Goal: Transaction & Acquisition: Purchase product/service

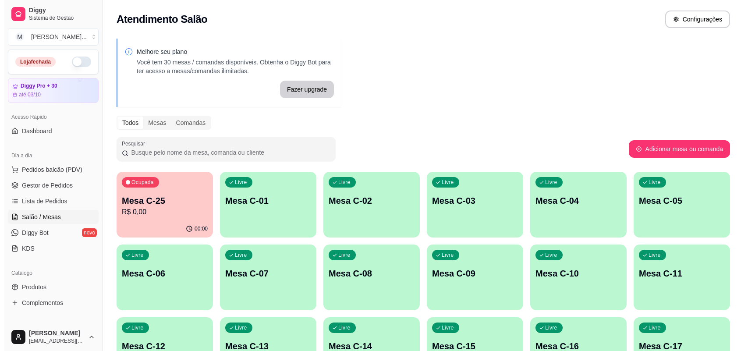
scroll to position [213, 0]
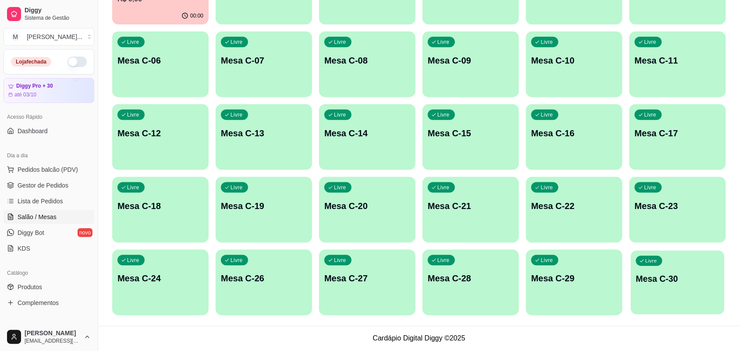
click at [665, 270] on div "Livre Mesa C-30" at bounding box center [676, 277] width 93 height 53
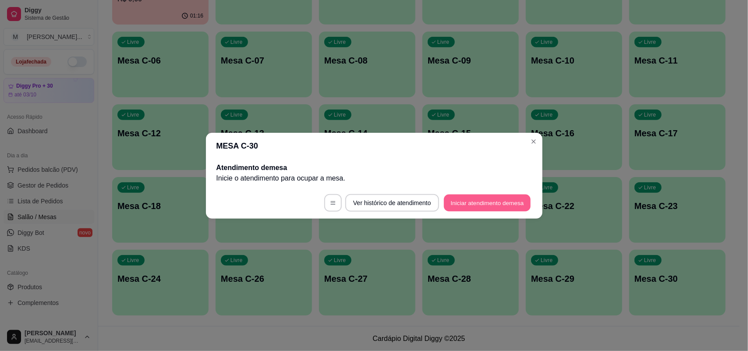
click at [476, 195] on button "Iniciar atendimento de mesa" at bounding box center [487, 202] width 87 height 17
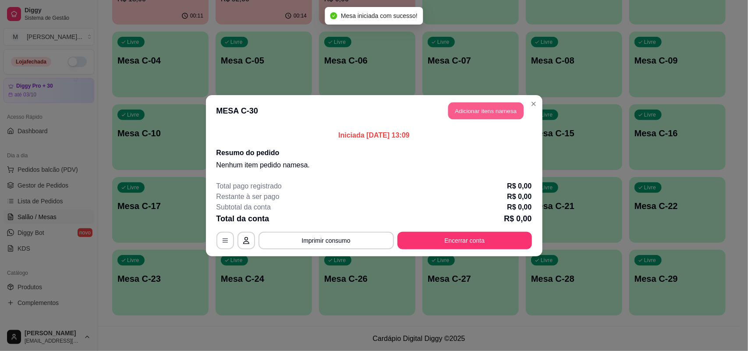
click at [498, 115] on button "Adicionar itens na mesa" at bounding box center [485, 110] width 75 height 17
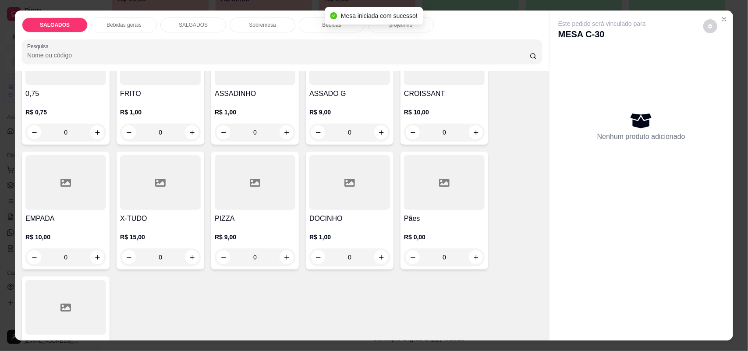
scroll to position [110, 0]
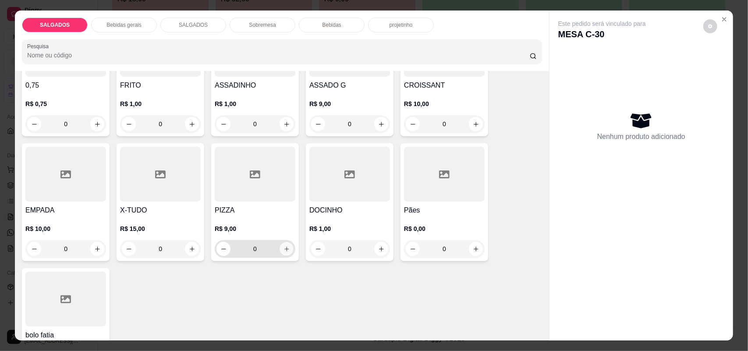
click at [289, 250] on button "increase-product-quantity" at bounding box center [287, 249] width 14 height 14
type input "1"
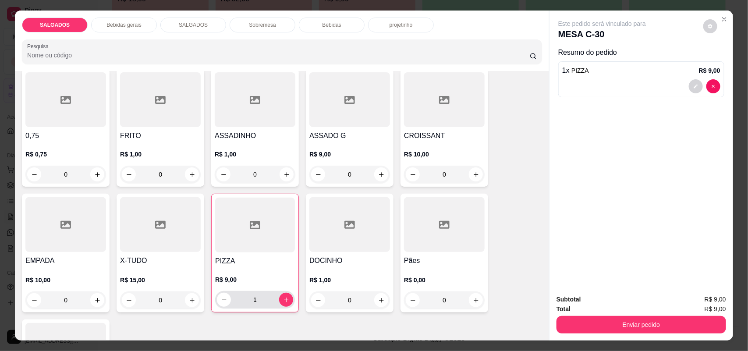
scroll to position [0, 0]
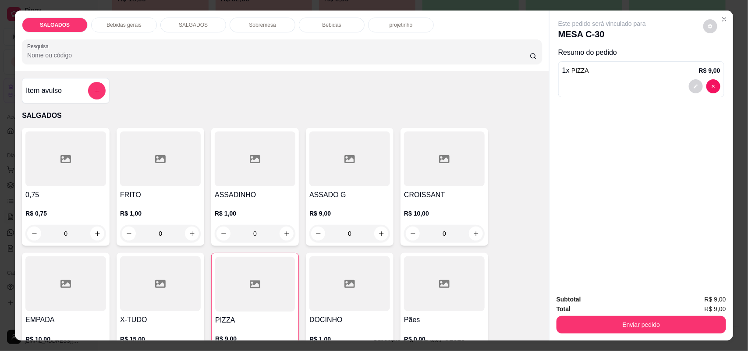
click at [174, 237] on input "0" at bounding box center [160, 234] width 49 height 18
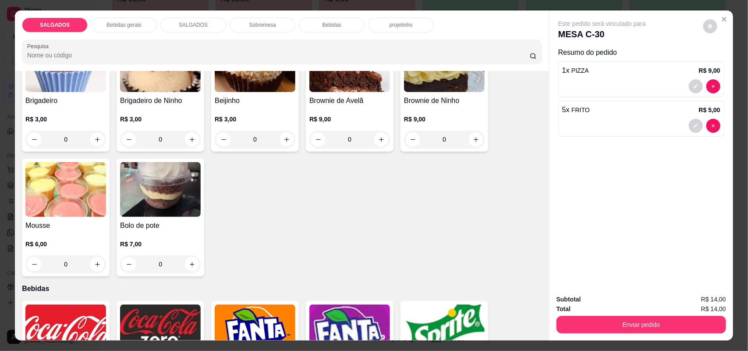
scroll to position [1479, 0]
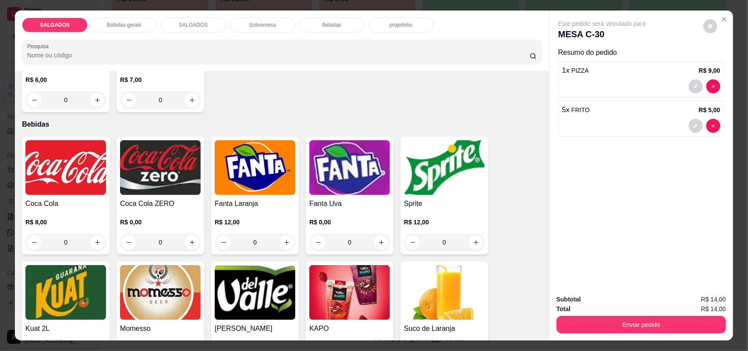
type input "5"
click at [183, 278] on img at bounding box center [160, 292] width 81 height 55
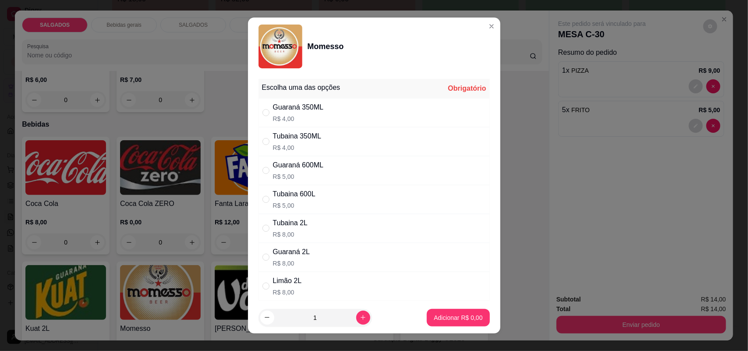
click at [309, 165] on div "Guaraná 600ML" at bounding box center [298, 165] width 51 height 11
radio input "true"
click at [433, 310] on button "Adicionar R$ 5,00" at bounding box center [458, 317] width 61 height 17
type input "1"
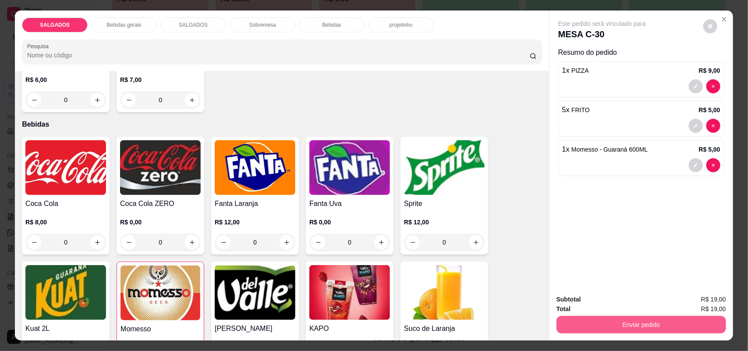
click at [602, 319] on button "Enviar pedido" at bounding box center [641, 325] width 170 height 18
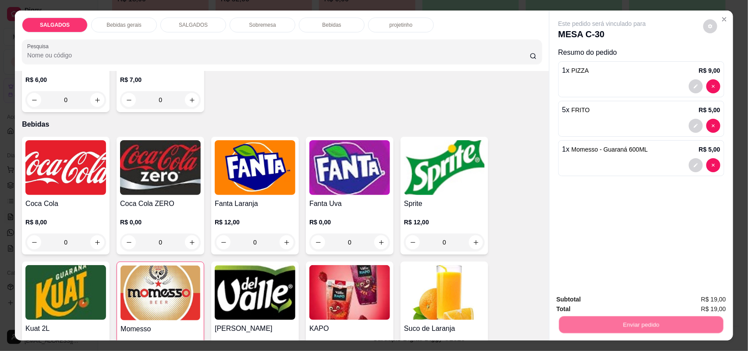
click at [591, 303] on button "Não registrar e enviar pedido" at bounding box center [611, 303] width 91 height 17
